Goal: Book appointment/travel/reservation

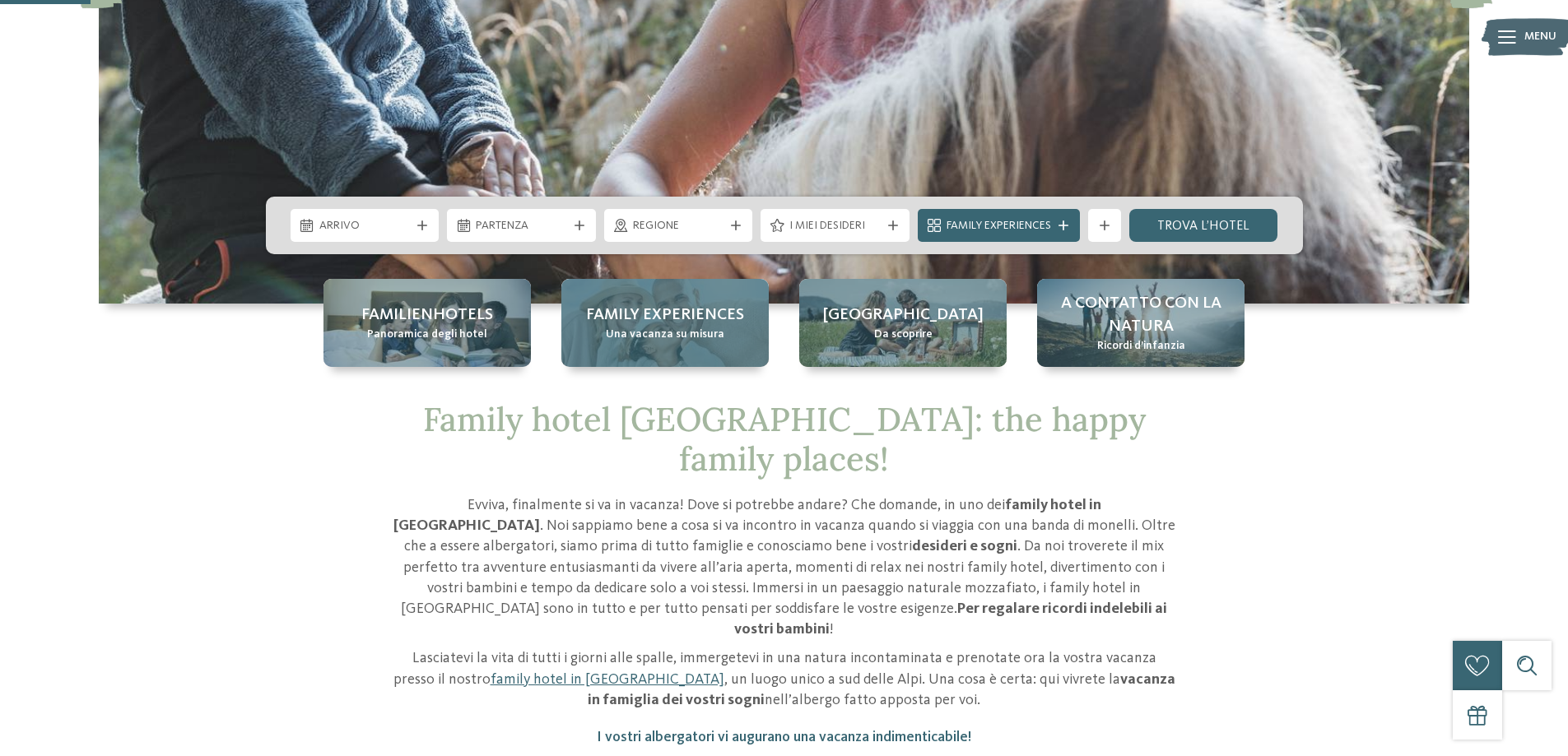
click at [668, 330] on span "Una vacanza su misura" at bounding box center [665, 335] width 119 height 17
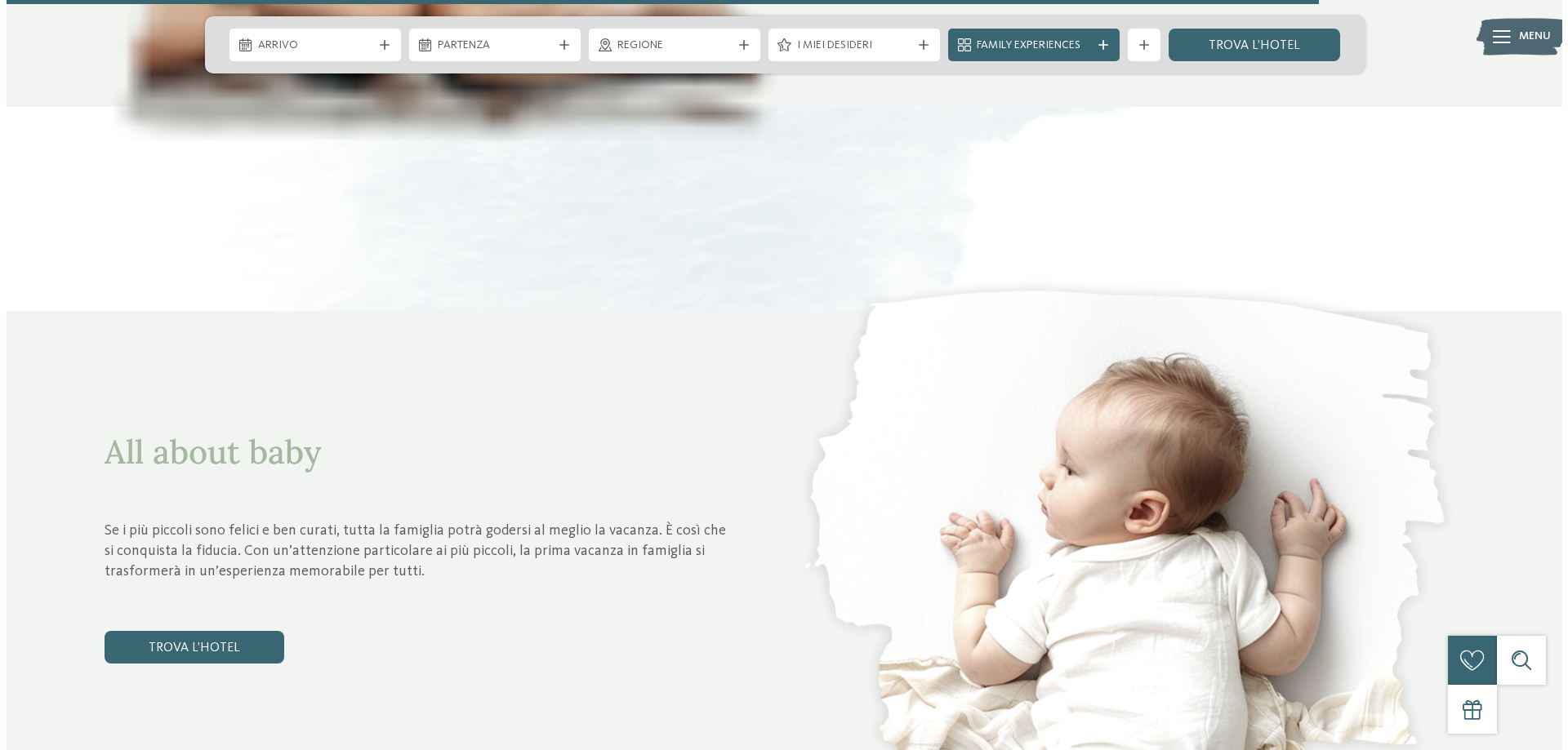
scroll to position [6616, 0]
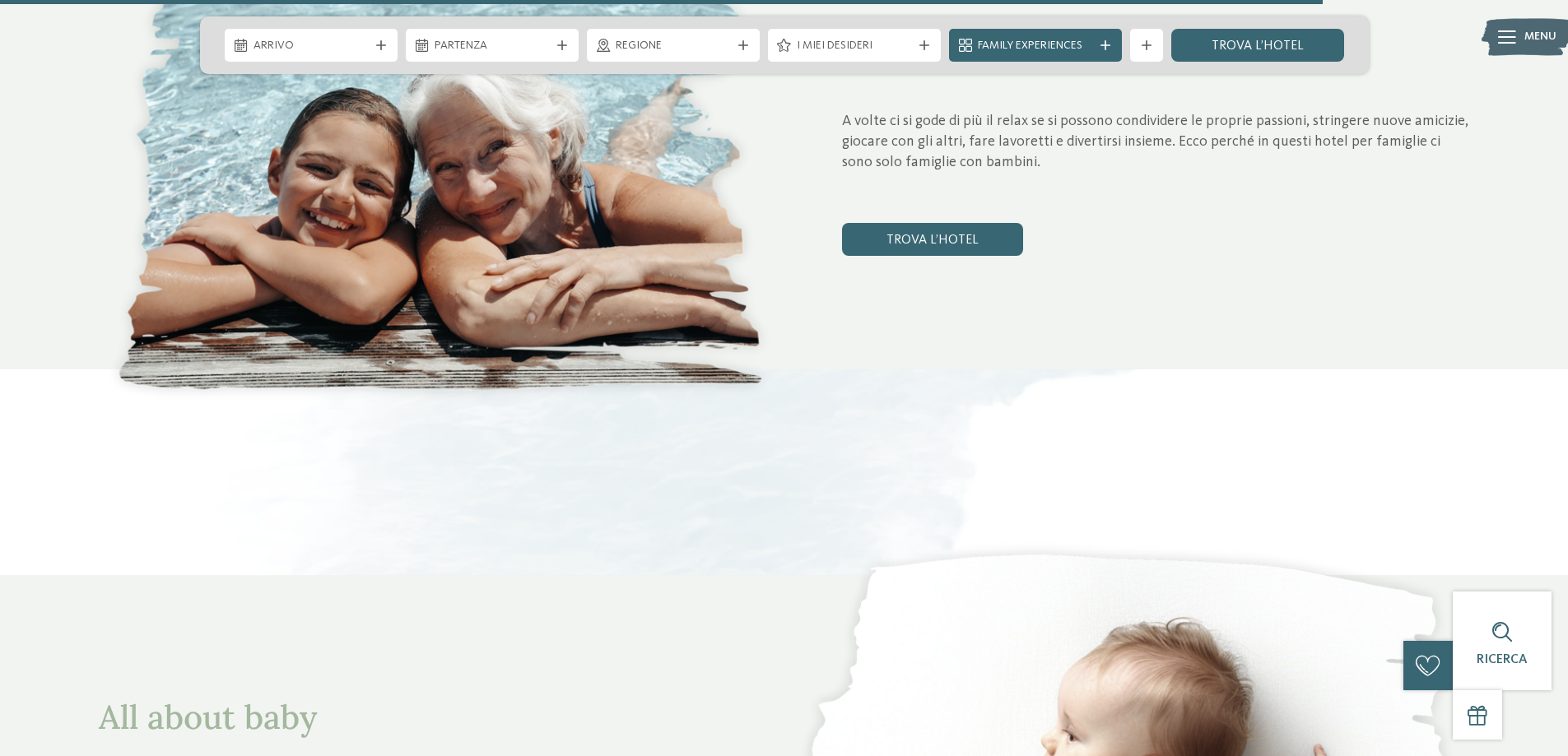
click at [1516, 44] on img at bounding box center [1526, 37] width 90 height 45
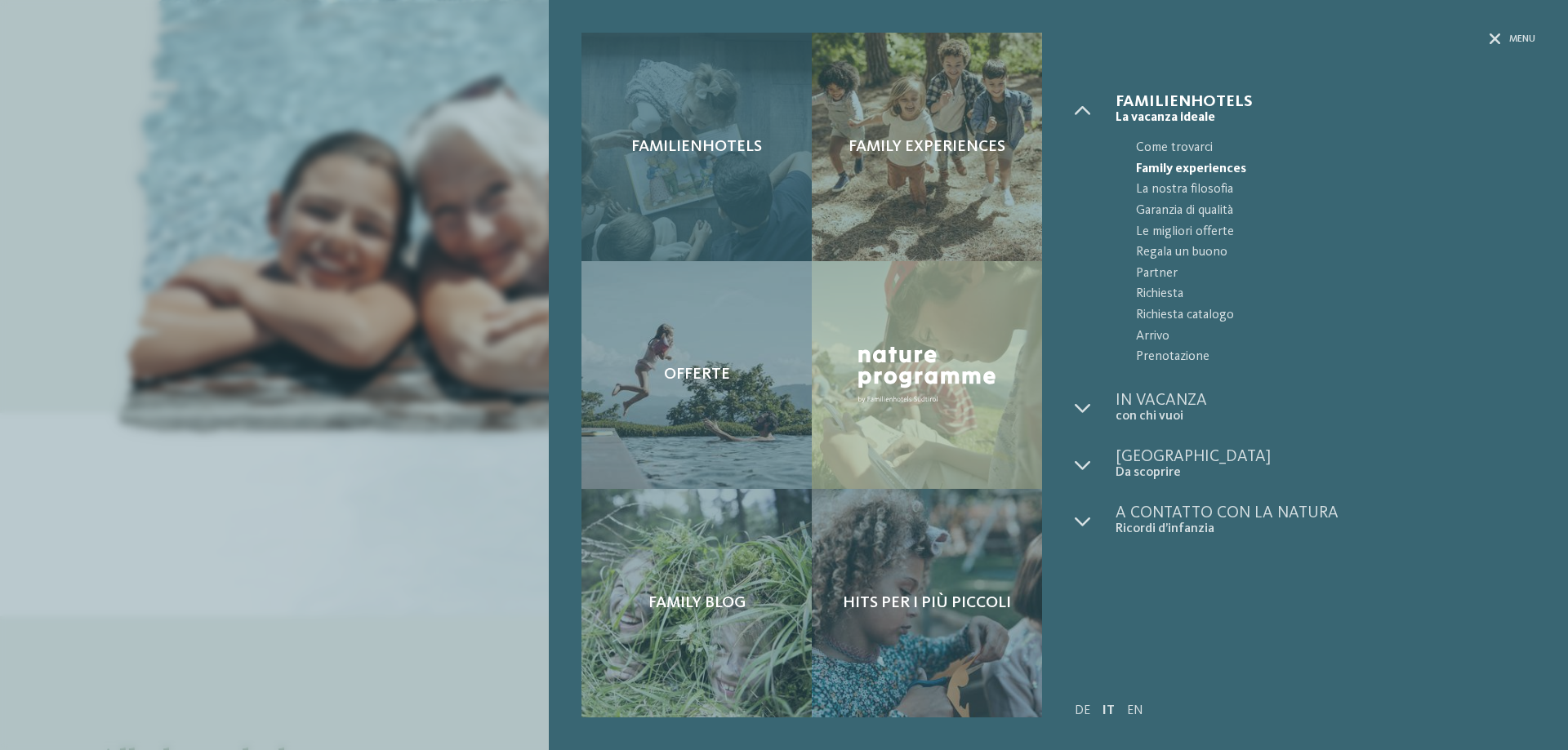
click at [744, 163] on div "Familienhotels" at bounding box center [696, 147] width 230 height 229
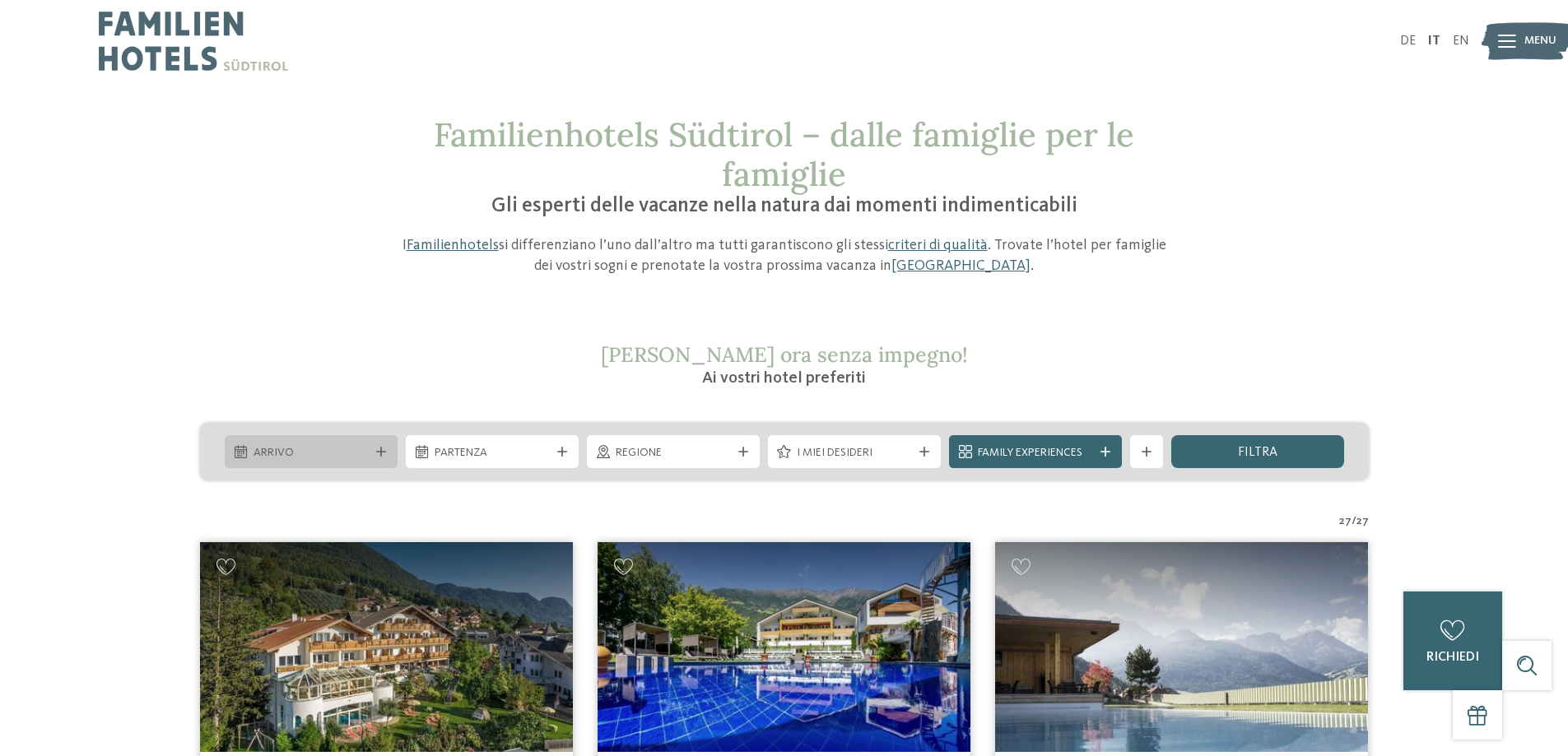
click at [340, 458] on span "Arrivo" at bounding box center [311, 453] width 115 height 17
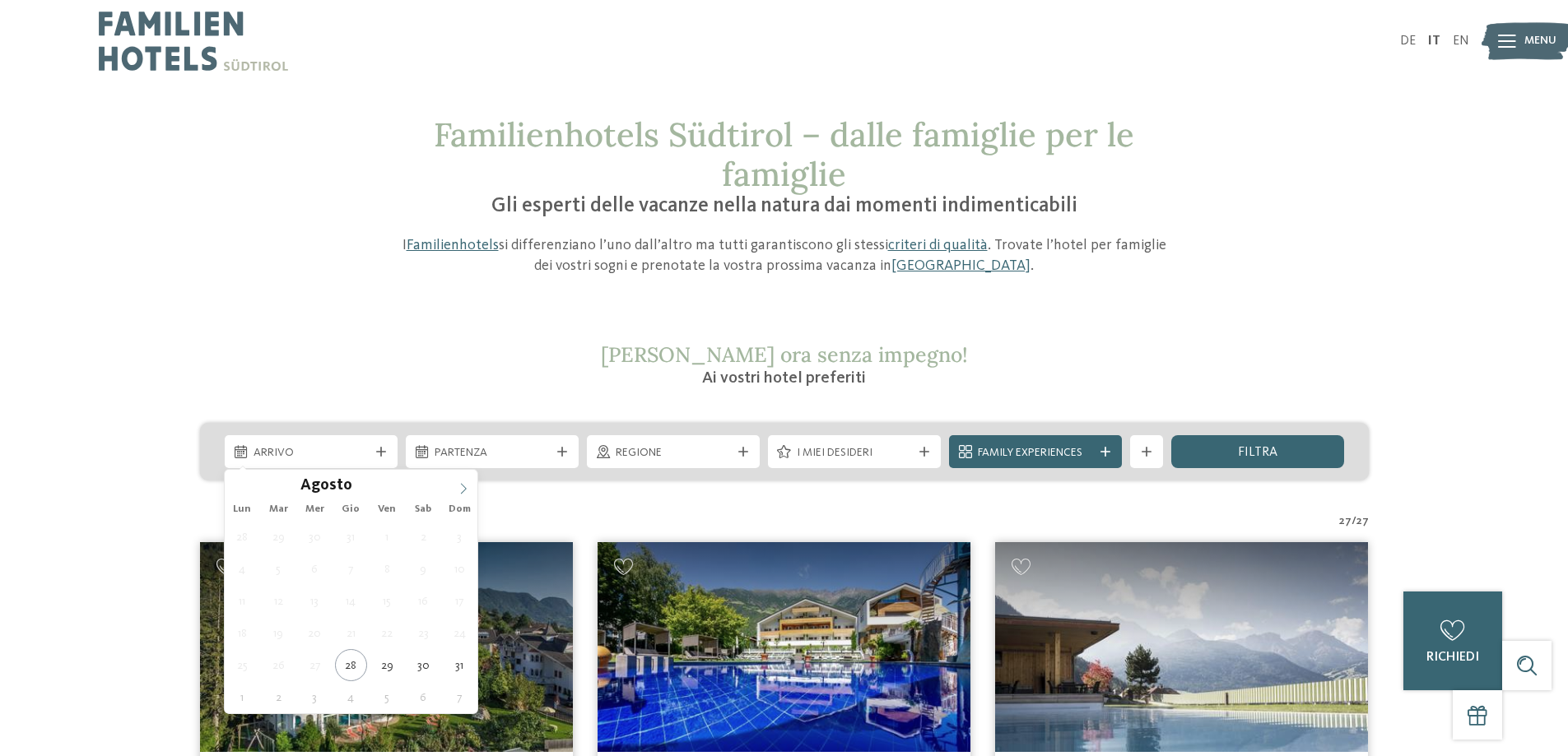
click at [467, 493] on icon at bounding box center [463, 488] width 12 height 12
click at [466, 493] on icon at bounding box center [463, 488] width 12 height 12
click at [465, 492] on icon at bounding box center [463, 488] width 12 height 12
click at [464, 492] on icon at bounding box center [463, 488] width 12 height 12
type input "****"
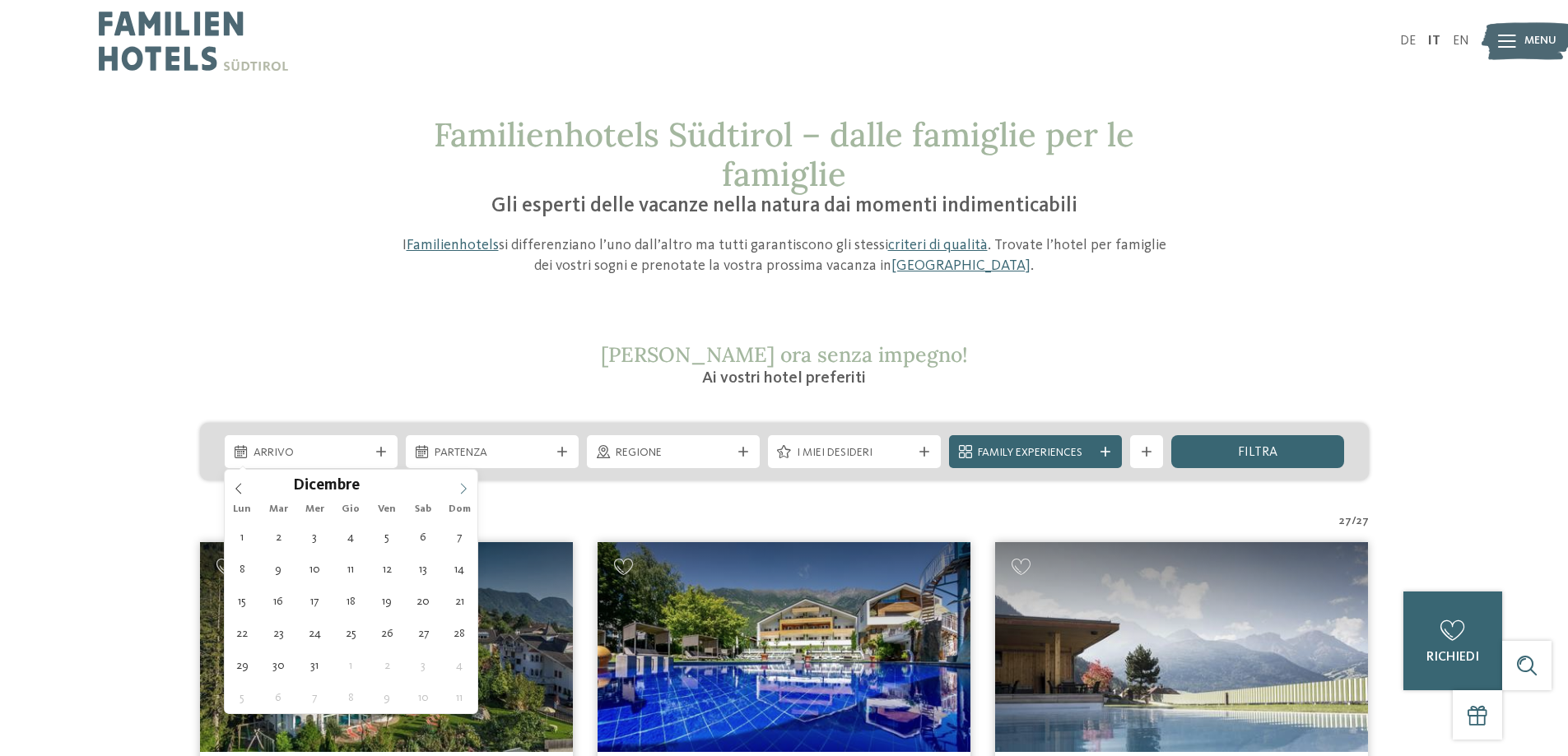
click at [464, 491] on icon at bounding box center [463, 488] width 12 height 12
type div "29.01.2026"
type input "****"
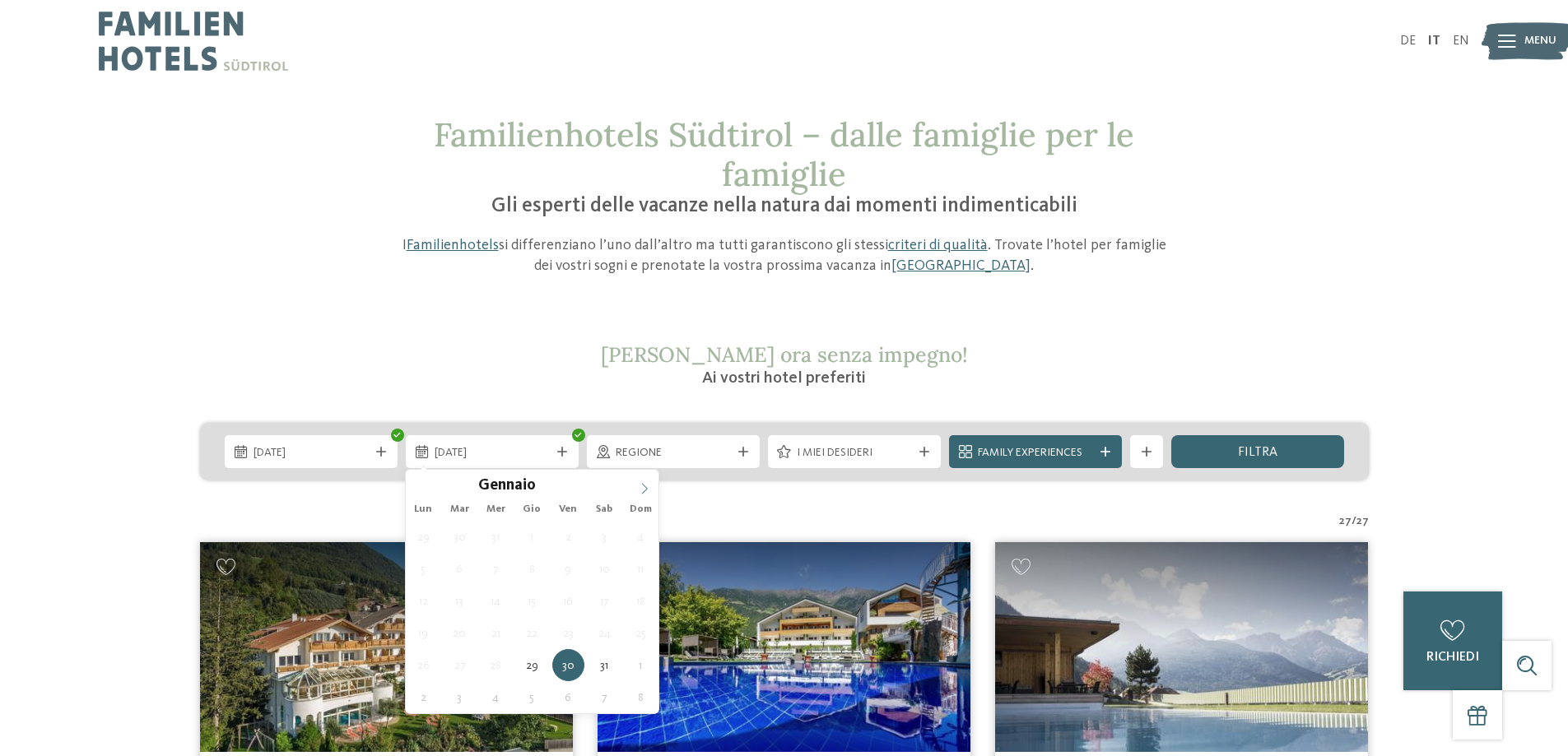
click at [645, 488] on icon at bounding box center [644, 488] width 12 height 12
type div "01.02.2026"
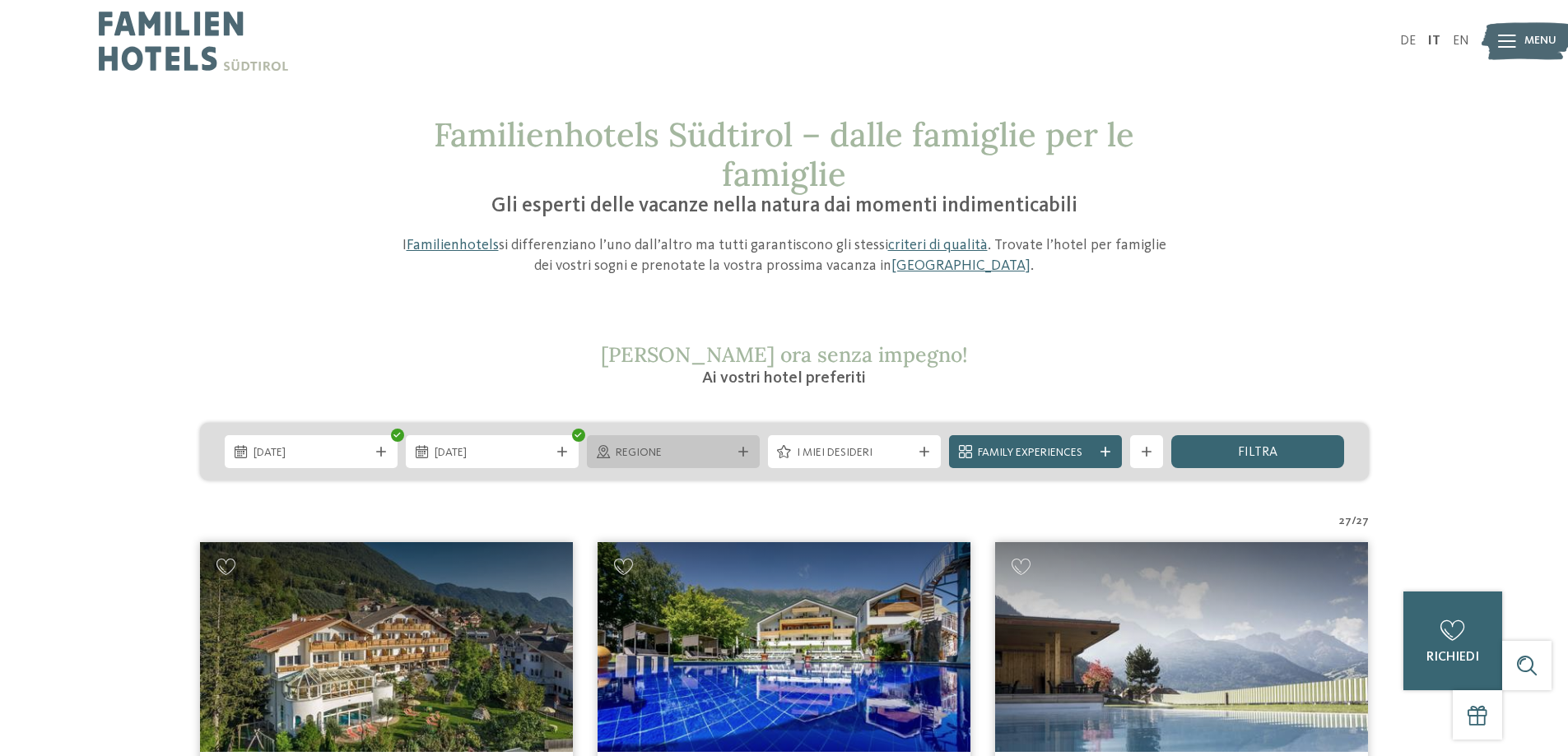
click at [745, 451] on icon at bounding box center [743, 451] width 10 height 10
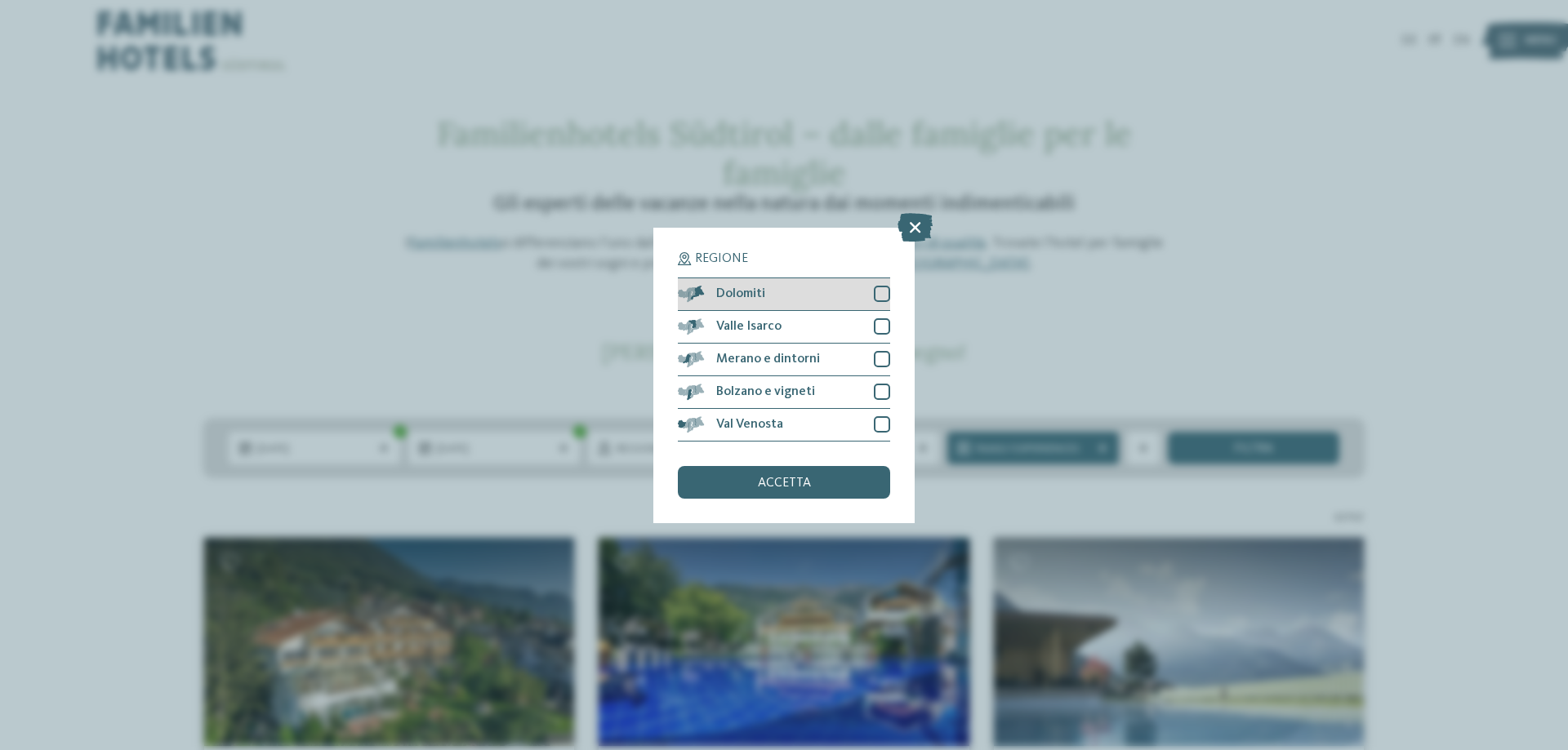
click at [884, 284] on div "Dolomiti" at bounding box center [784, 295] width 212 height 33
click at [886, 358] on div at bounding box center [882, 359] width 17 height 17
click at [872, 395] on div "Bolzano e vigneti" at bounding box center [784, 392] width 212 height 33
click at [881, 425] on div at bounding box center [882, 425] width 17 height 17
click at [886, 339] on div "Valle Isarco" at bounding box center [784, 327] width 212 height 33
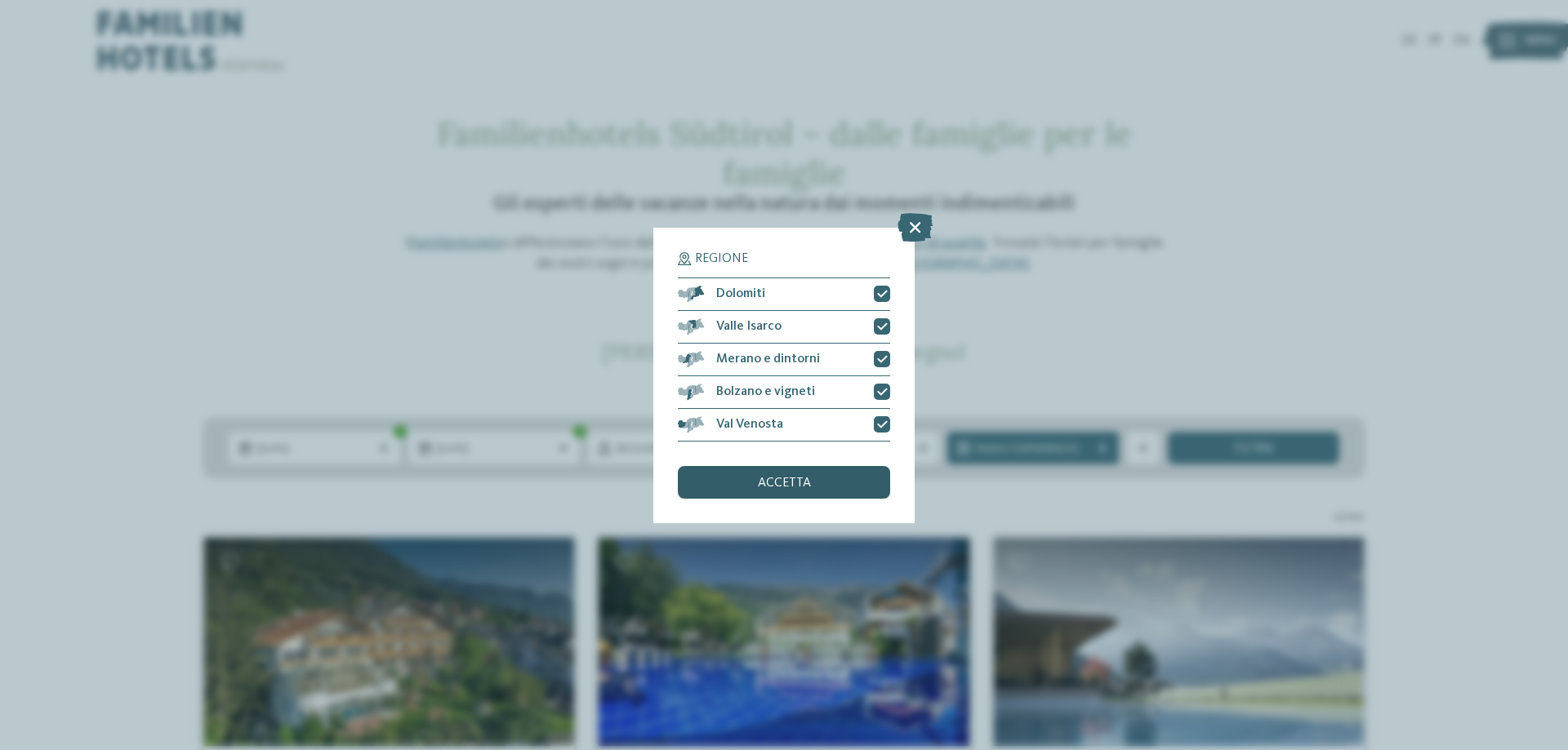
click at [807, 477] on span "accetta" at bounding box center [784, 483] width 53 height 13
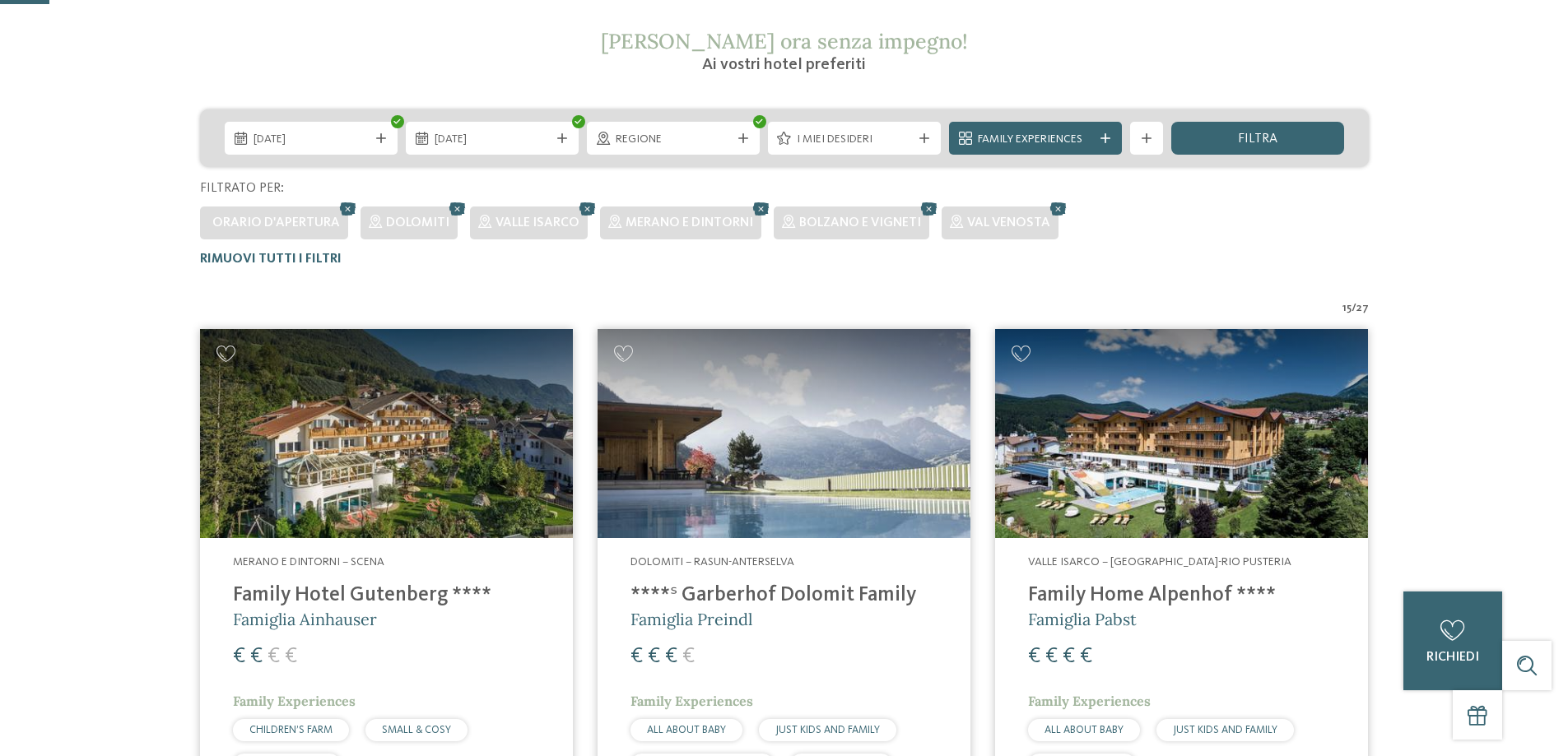
scroll to position [46, 0]
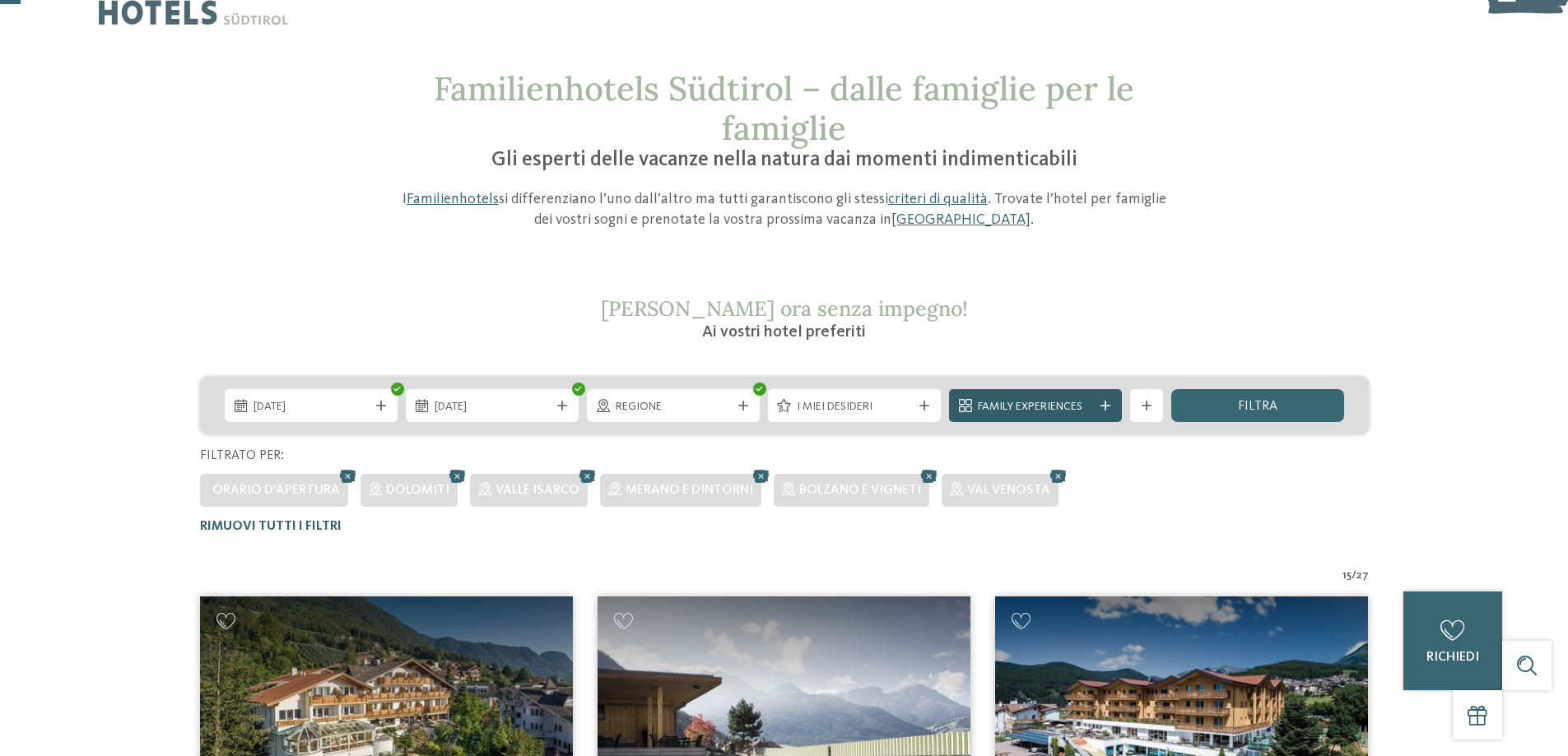
click at [1024, 409] on span "Family Experiences" at bounding box center [1035, 407] width 115 height 17
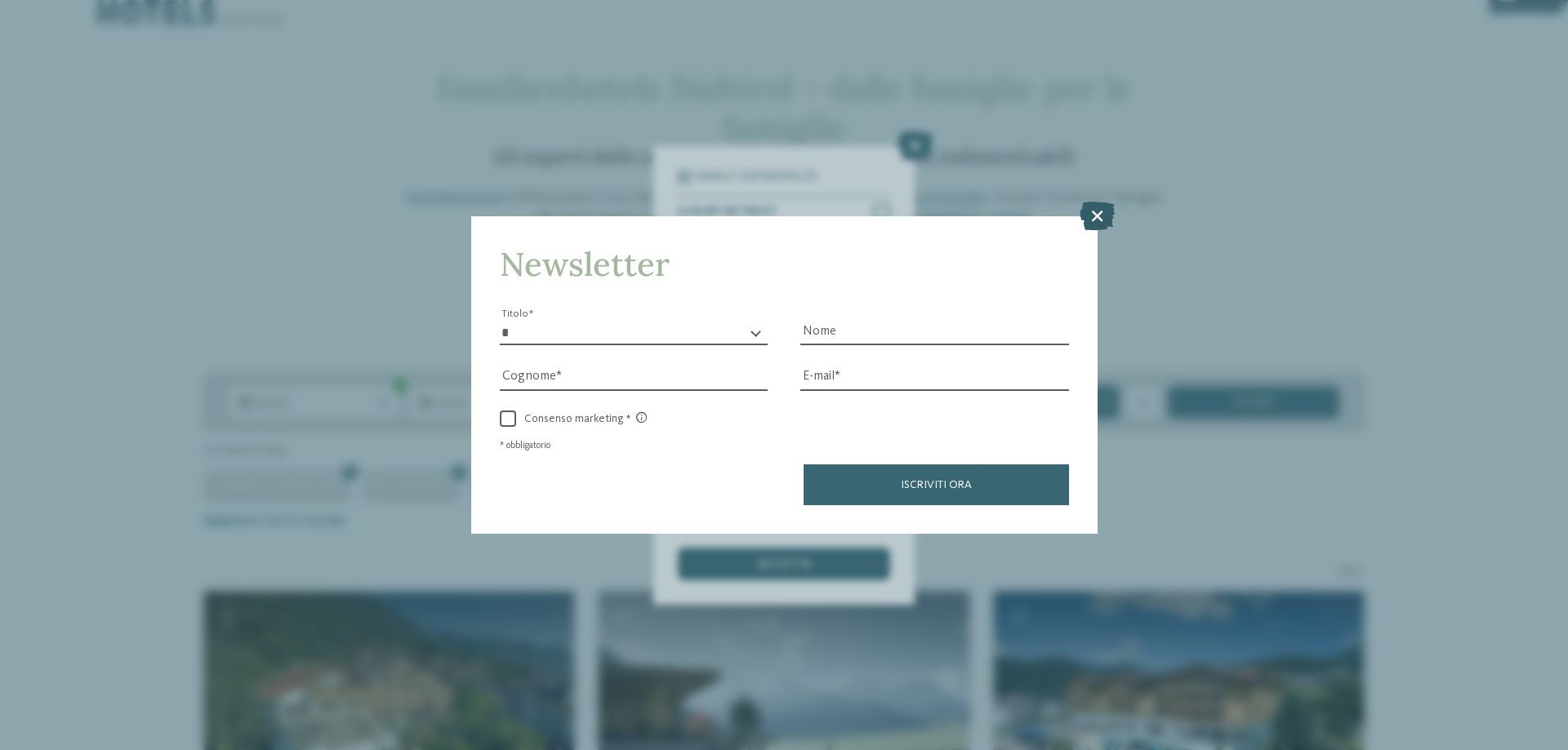
click at [1092, 226] on icon at bounding box center [1098, 215] width 35 height 29
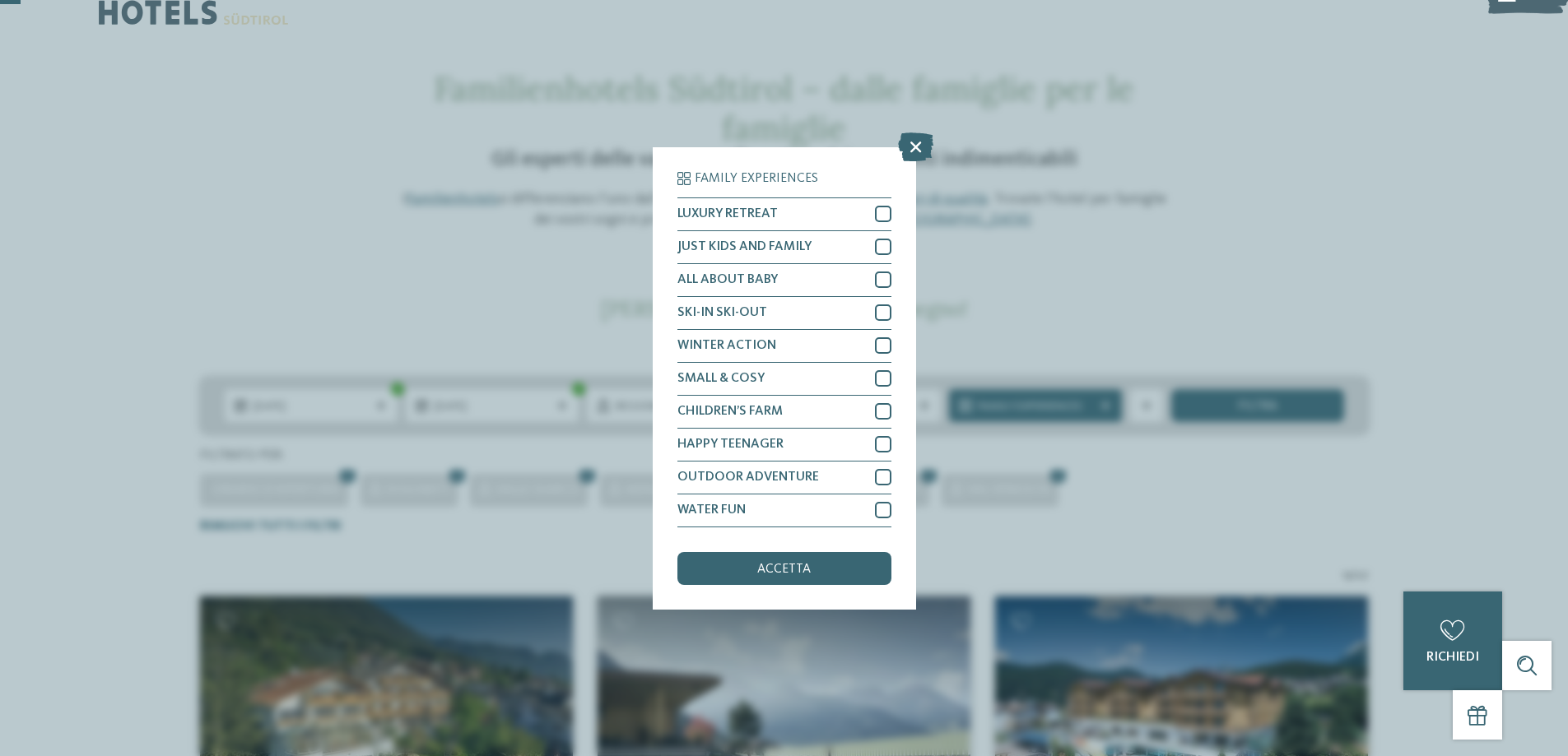
drag, startPoint x: 917, startPoint y: 145, endPoint x: 961, endPoint y: 233, distance: 98.4
click at [916, 147] on icon at bounding box center [916, 146] width 35 height 29
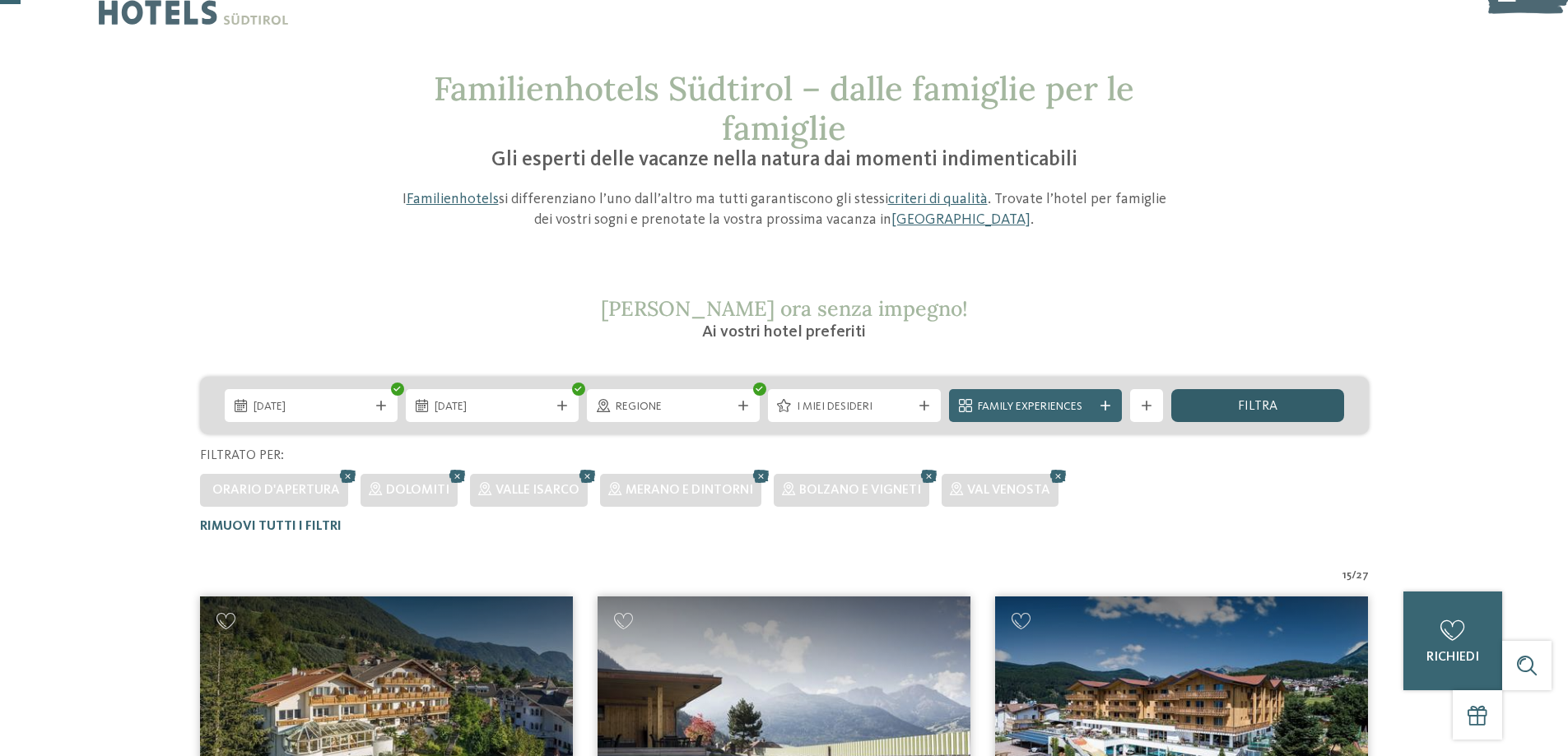
click at [1260, 406] on span "filtra" at bounding box center [1258, 406] width 40 height 13
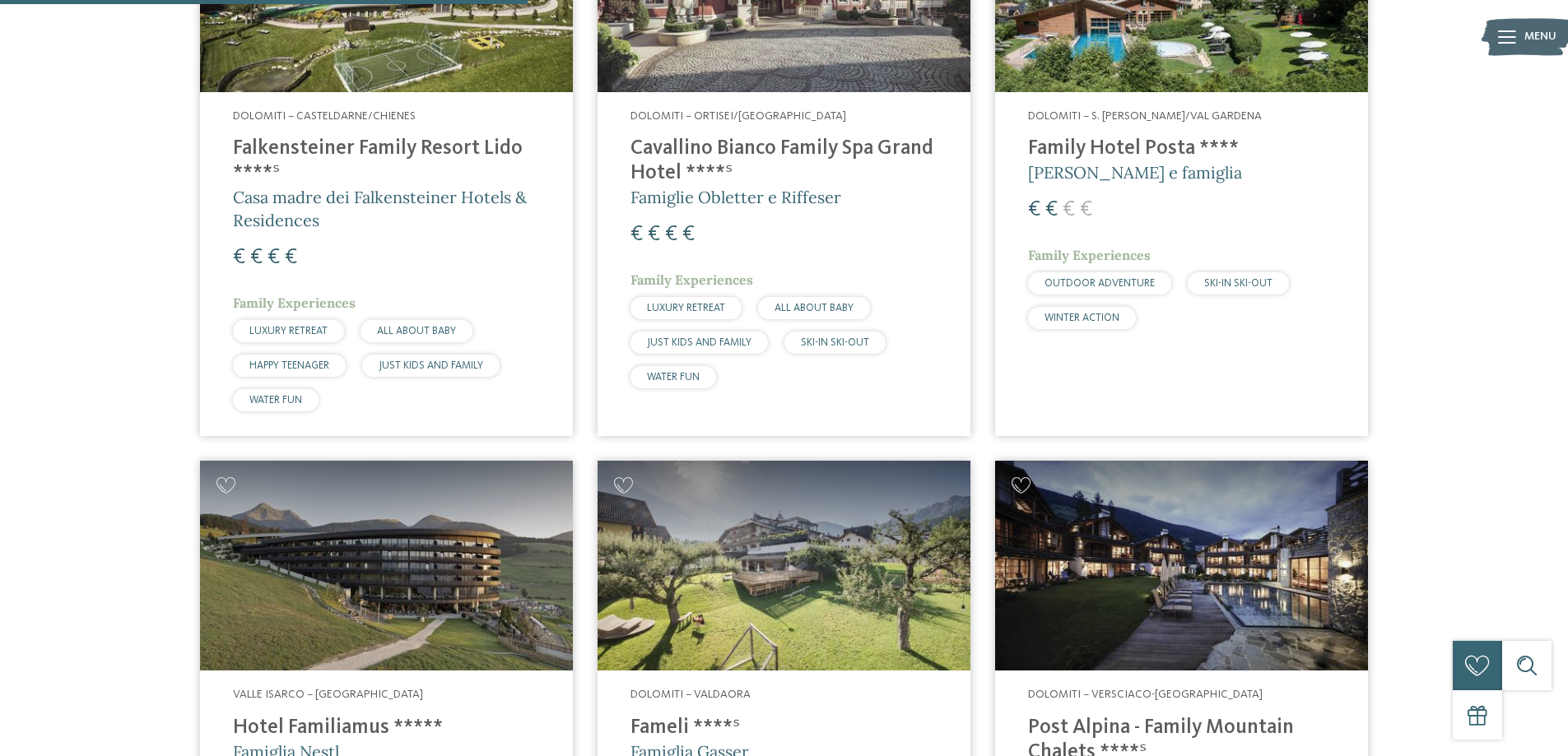
scroll to position [1527, 0]
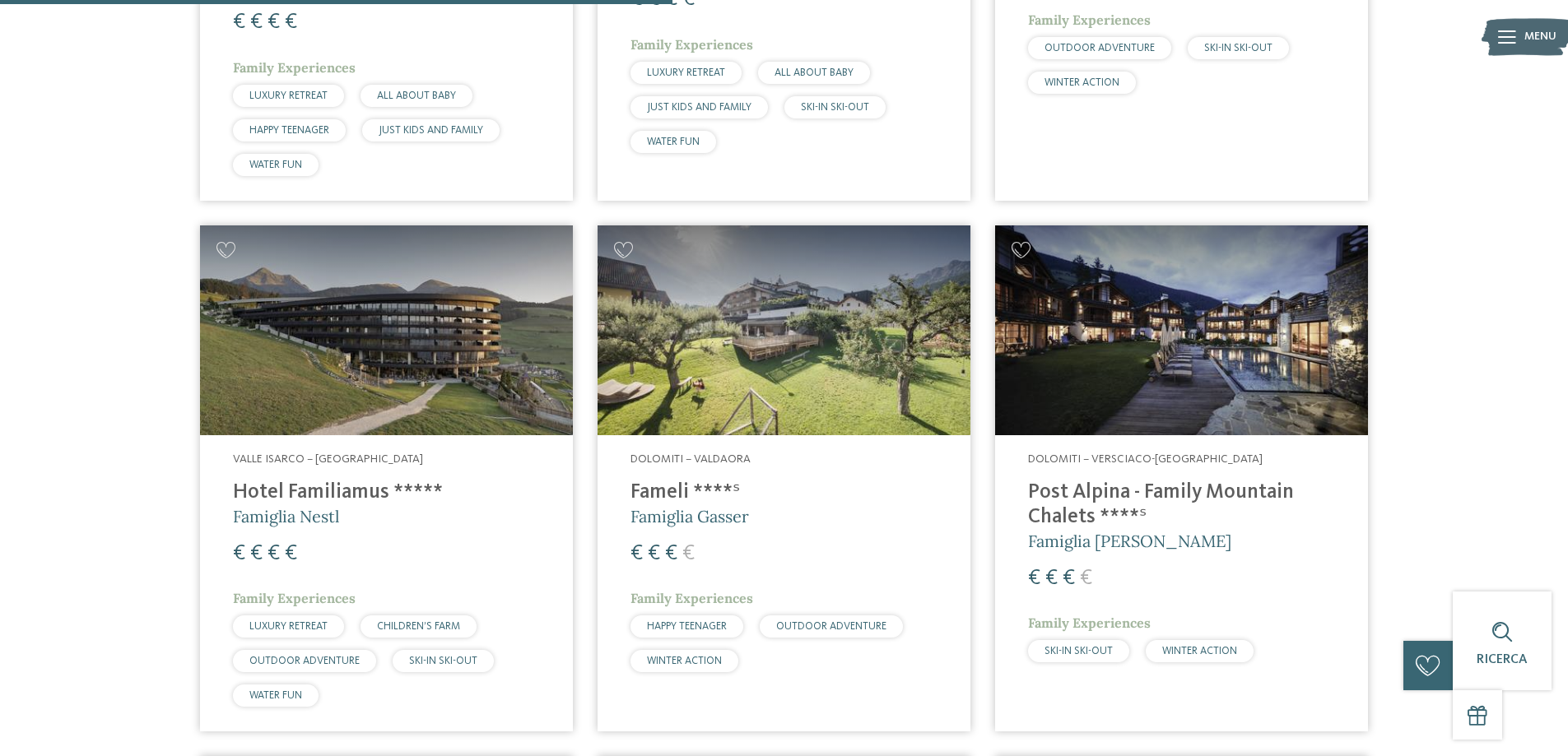
click at [1023, 479] on div "Dolomiti – Versciaco-San Candido Post Alpina - Family Mountain Chalets ****ˢ Fa…" at bounding box center [1182, 561] width 373 height 252
drag, startPoint x: 1023, startPoint y: 479, endPoint x: 1033, endPoint y: 485, distance: 11.7
click at [1026, 479] on div "Dolomiti – Versciaco-San Candido Post Alpina - Family Mountain Chalets ****ˢ Fa…" at bounding box center [1182, 561] width 373 height 252
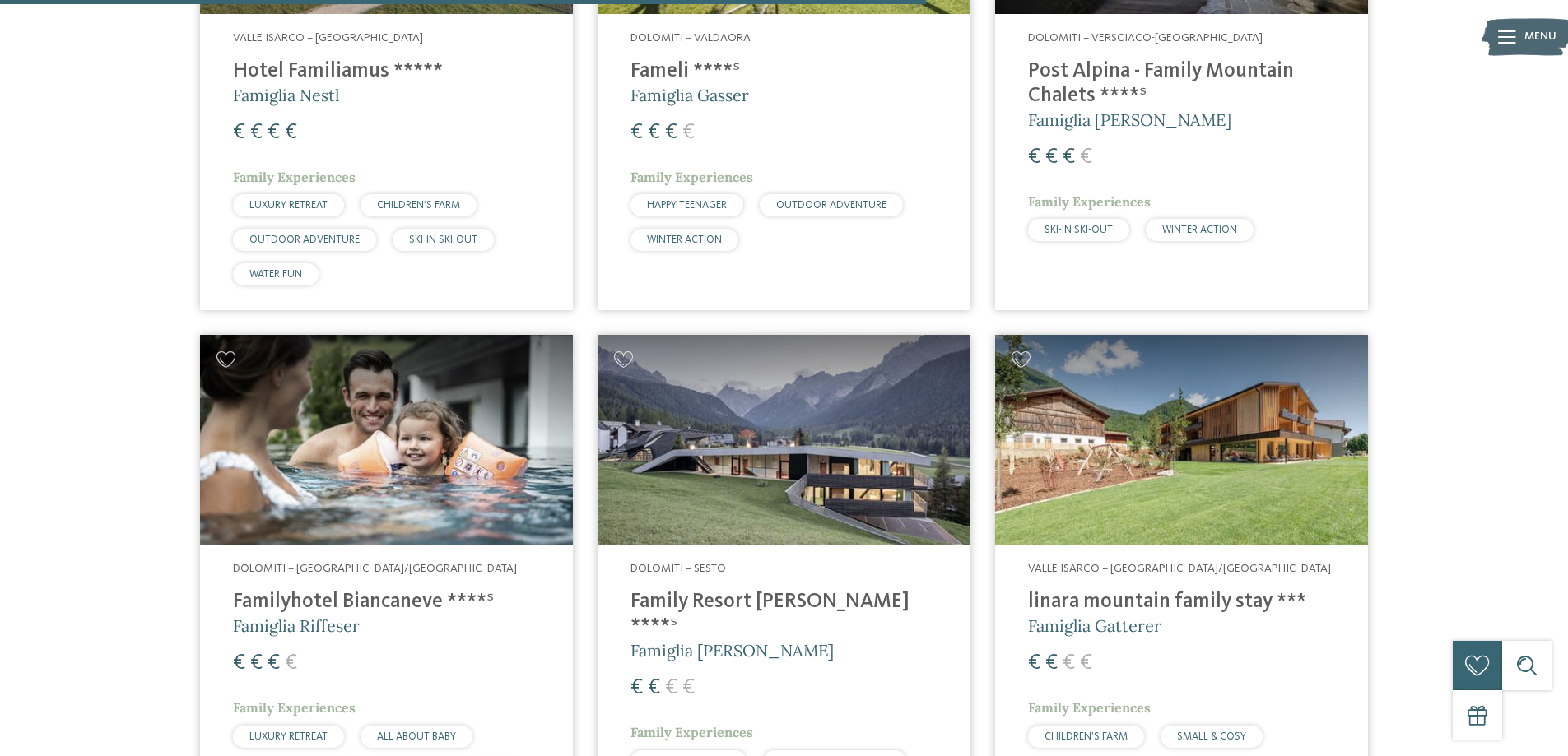
scroll to position [2103, 0]
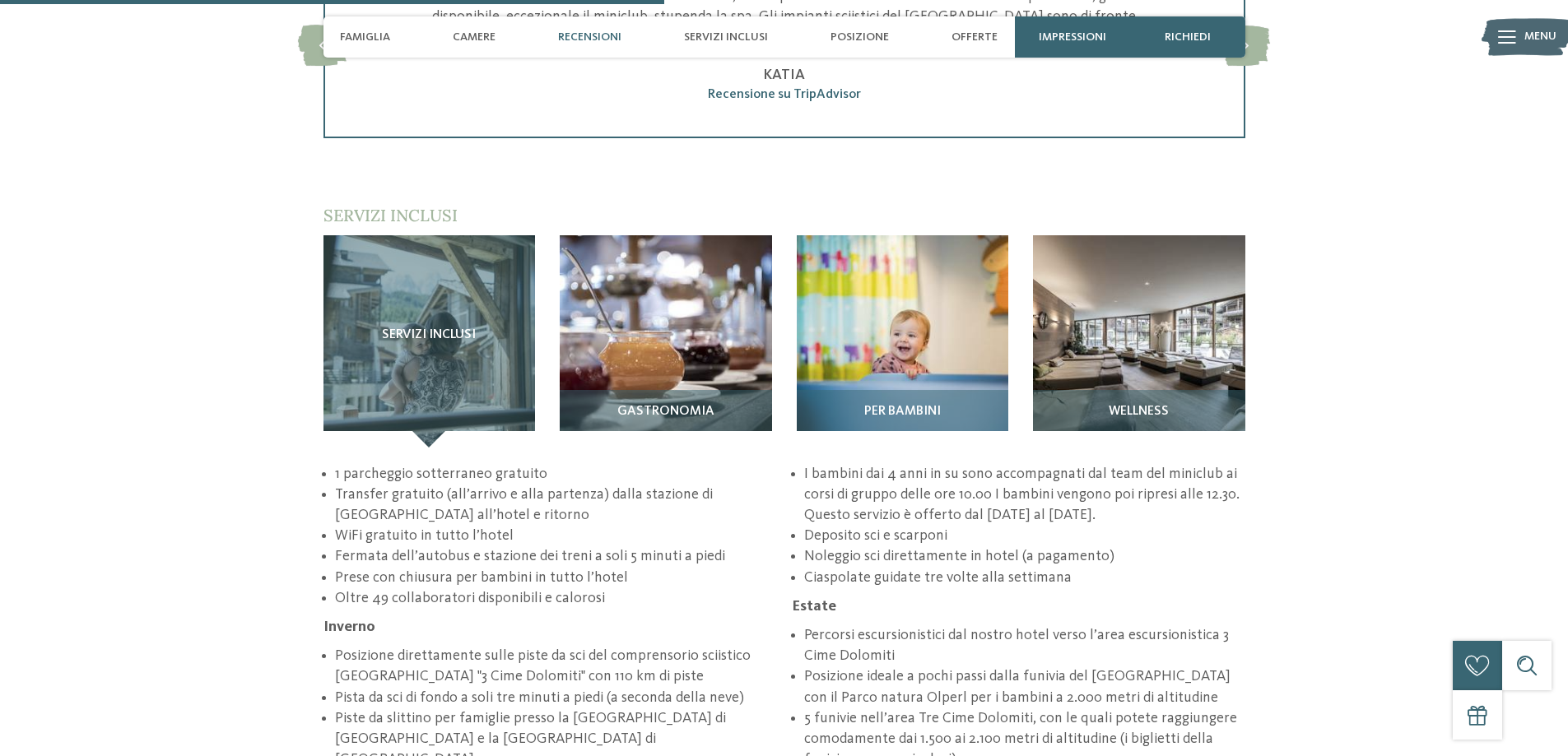
scroll to position [2469, 0]
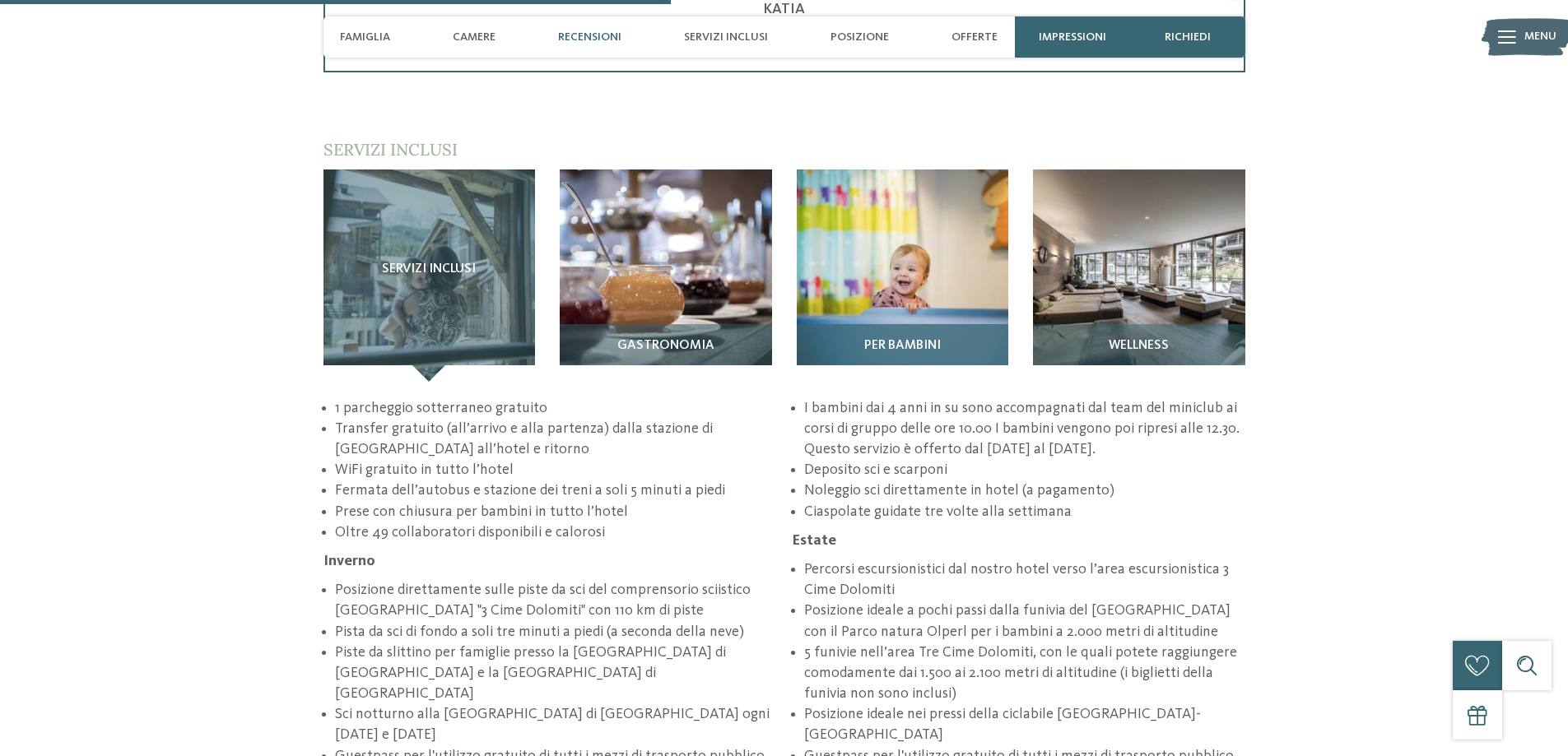
click at [877, 227] on img at bounding box center [903, 276] width 213 height 213
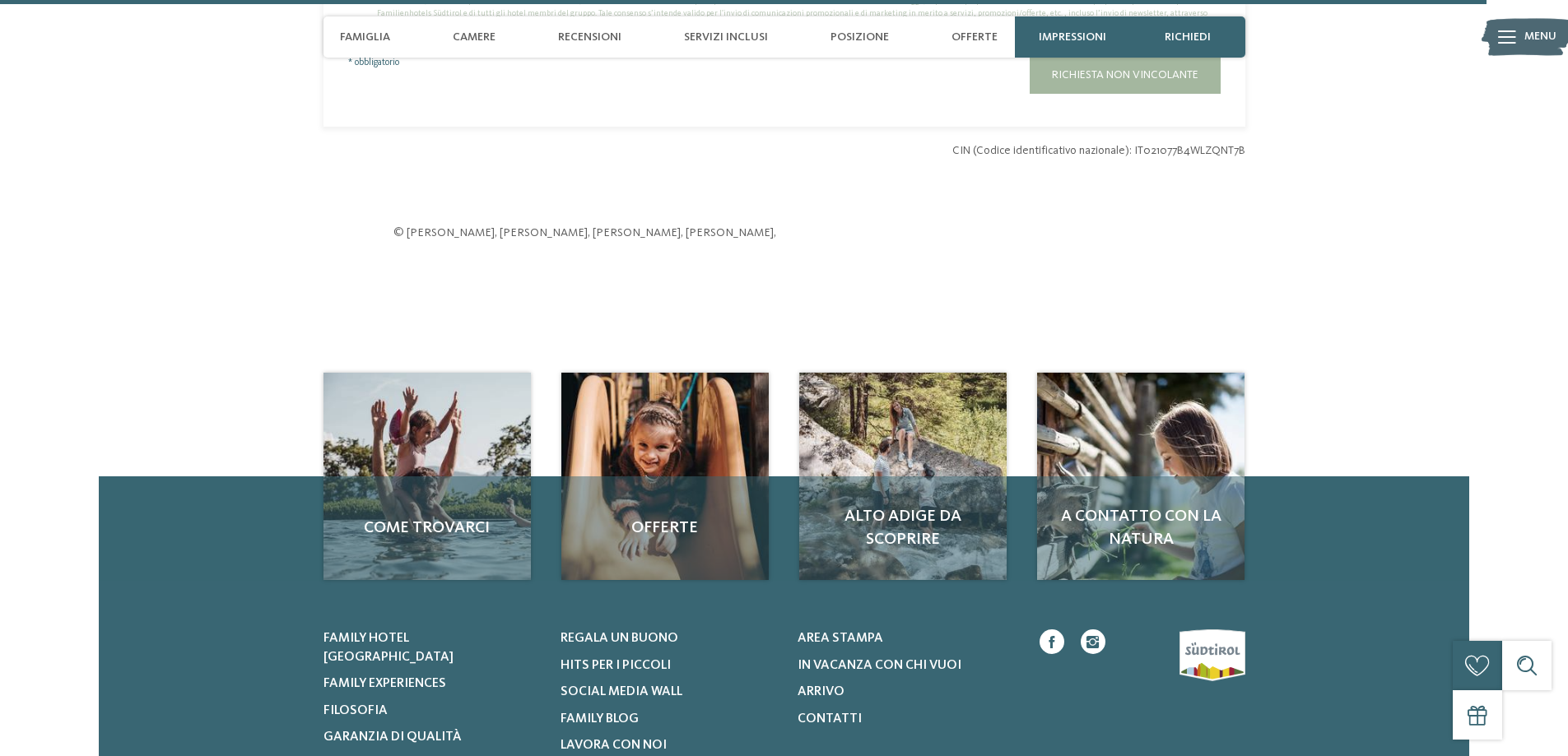
scroll to position [5597, 0]
